Goal: Information Seeking & Learning: Learn about a topic

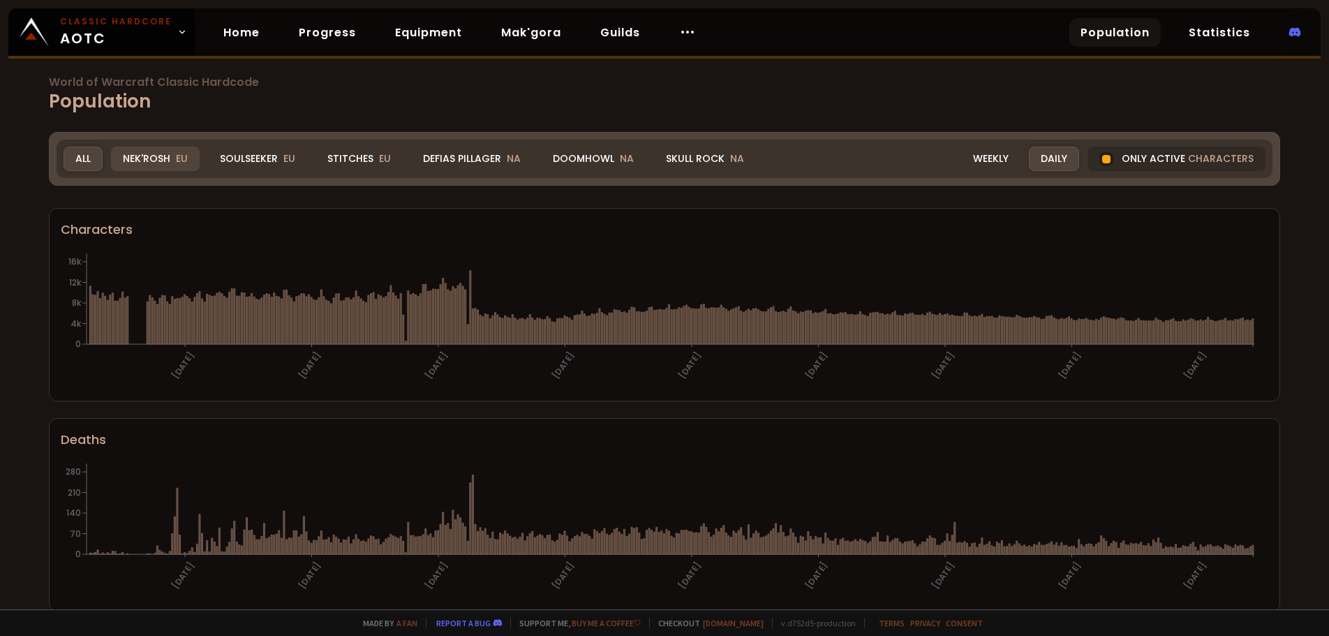
click at [147, 161] on div "Nek'Rosh EU" at bounding box center [155, 159] width 89 height 24
click at [135, 168] on div "Nek'Rosh EU" at bounding box center [155, 159] width 89 height 24
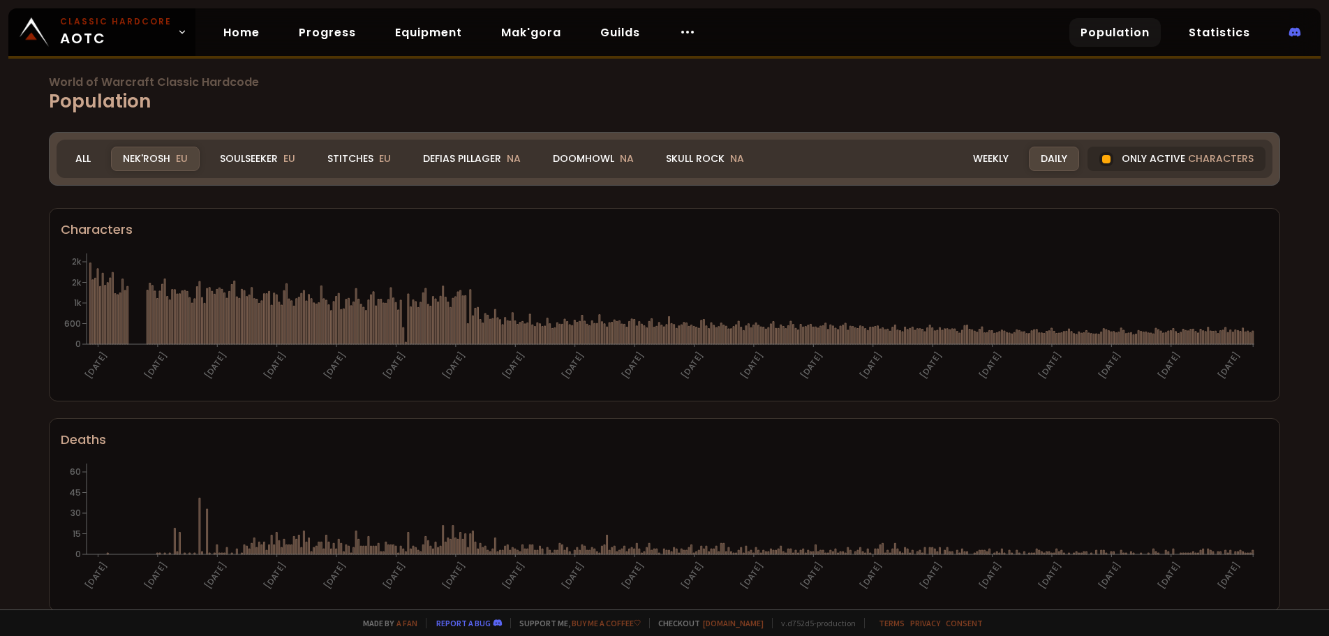
drag, startPoint x: 1253, startPoint y: 339, endPoint x: 1275, endPoint y: 330, distance: 23.2
click at [1289, 336] on div "World of Warcraft Classic Hardcode Population Realm Nek'Rosh All Nek'Rosh EU So…" at bounding box center [664, 304] width 1329 height 609
click at [368, 195] on div "World of Warcraft Classic Hardcode Population Realm Nek'Rosh All Nek'Rosh EU So…" at bounding box center [664, 304] width 1329 height 609
click at [355, 153] on div "Stitches EU" at bounding box center [359, 159] width 87 height 24
click at [1296, 359] on div "World of Warcraft Classic Hardcode Population Realm Stitches All Nek'Rosh EU So…" at bounding box center [664, 304] width 1329 height 609
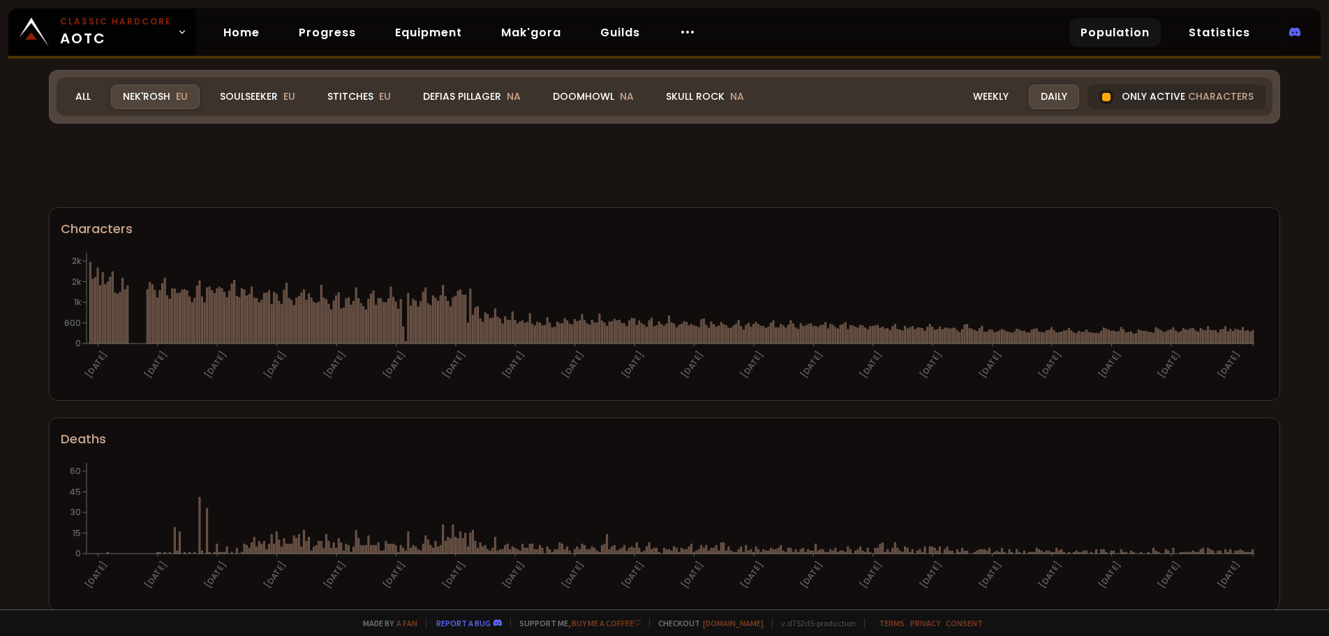
scroll to position [349, 0]
